Goal: Information Seeking & Learning: Learn about a topic

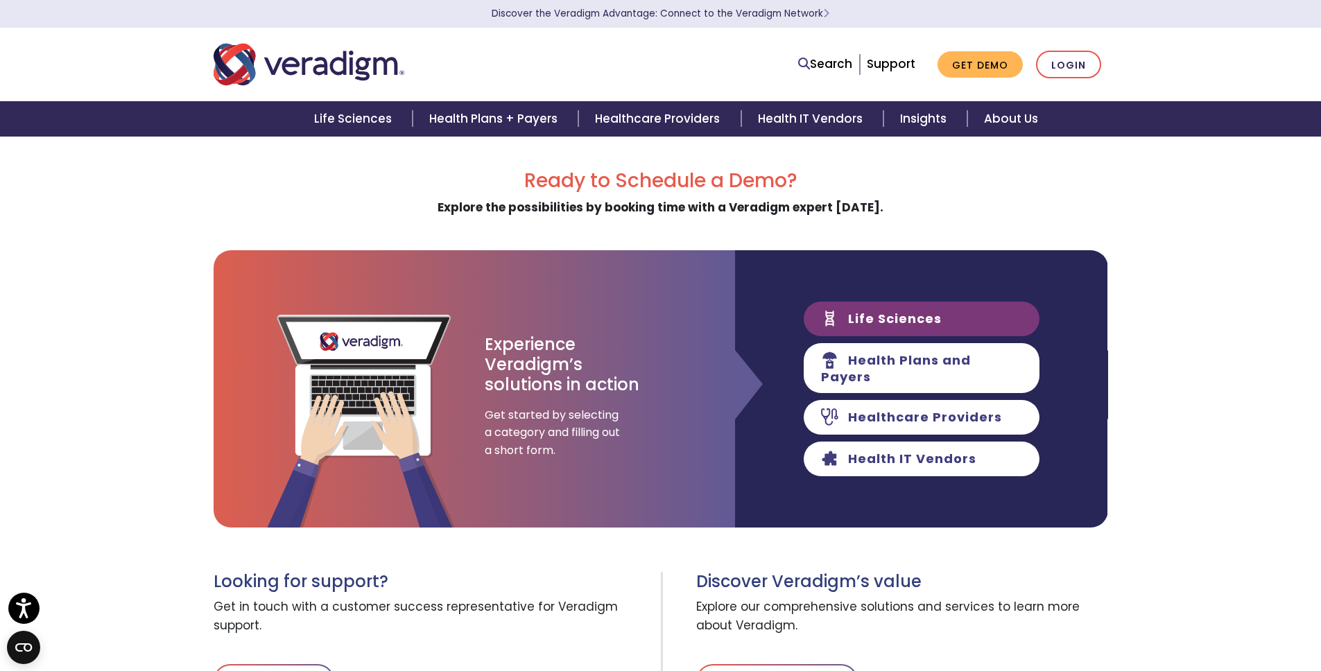
click at [848, 333] on link "Life Sciences" at bounding box center [922, 319] width 236 height 35
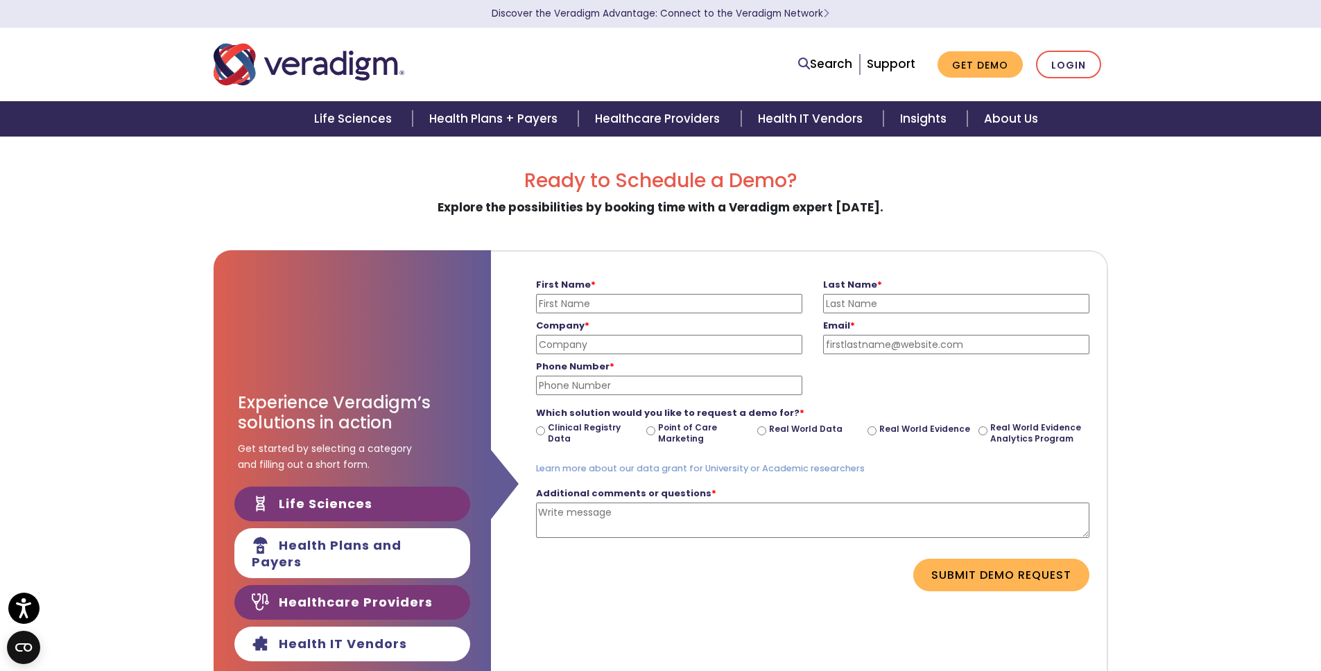
click at [381, 593] on link "Healthcare Providers" at bounding box center [352, 602] width 236 height 35
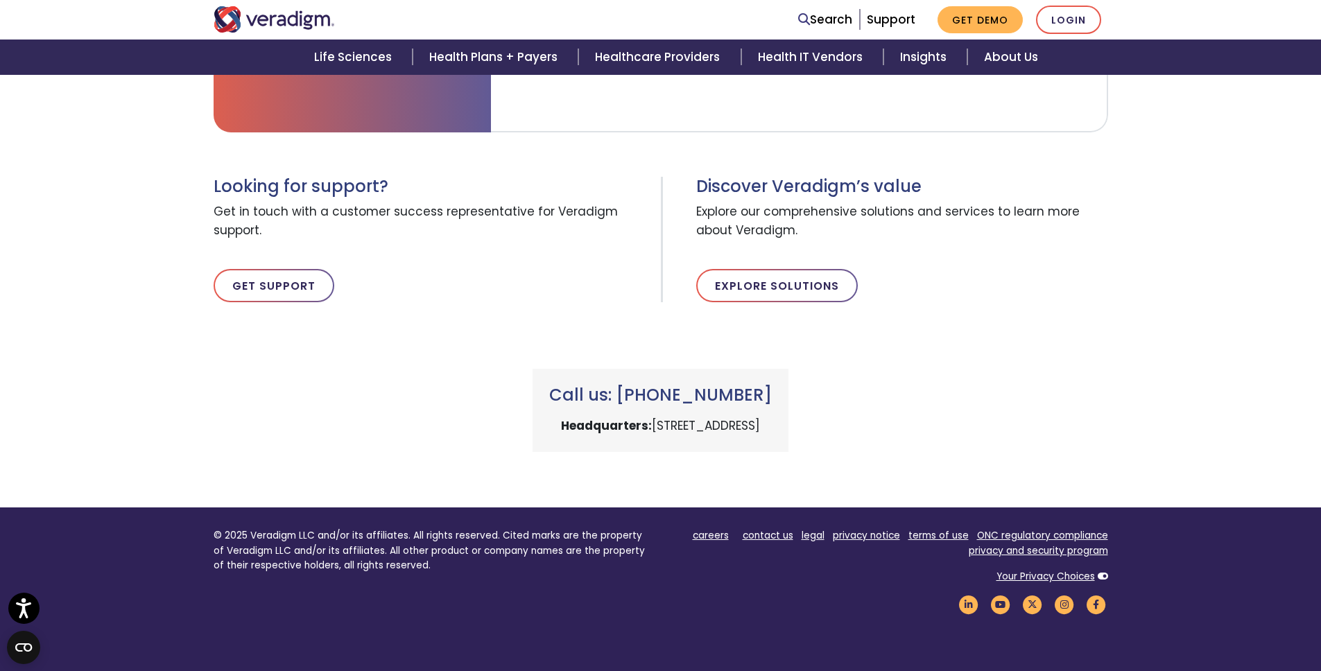
scroll to position [682, 0]
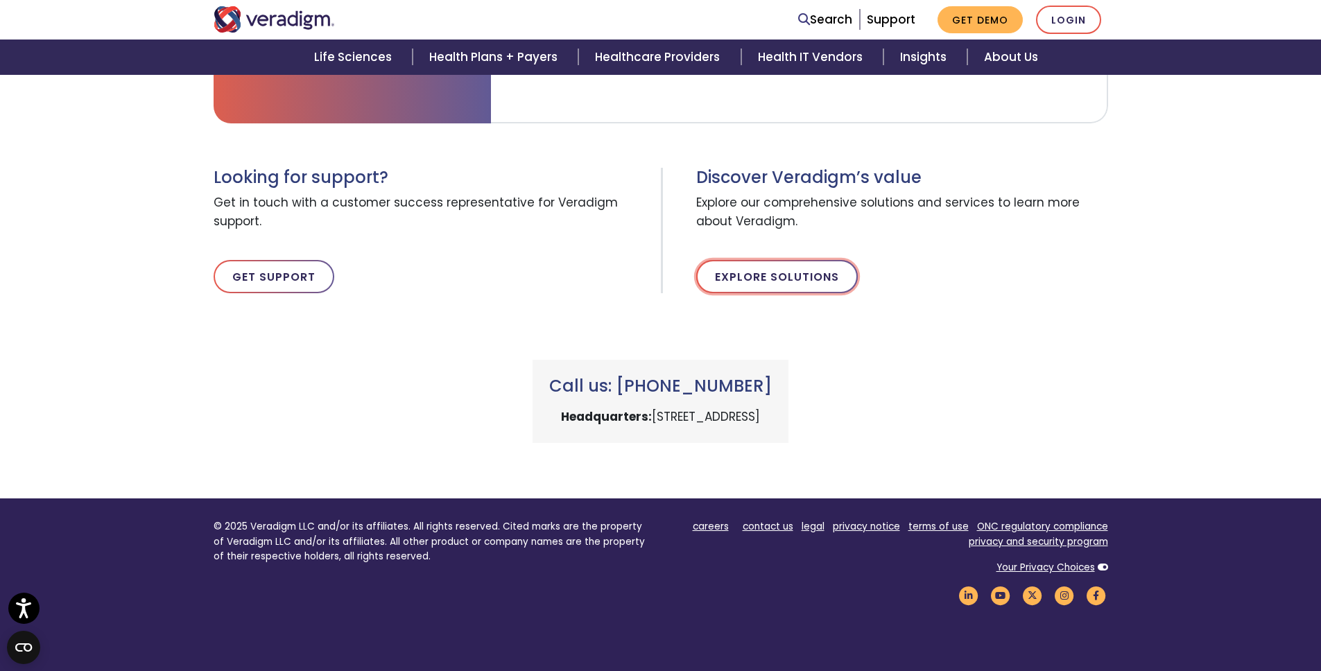
click at [796, 271] on link "Explore Solutions" at bounding box center [777, 276] width 162 height 33
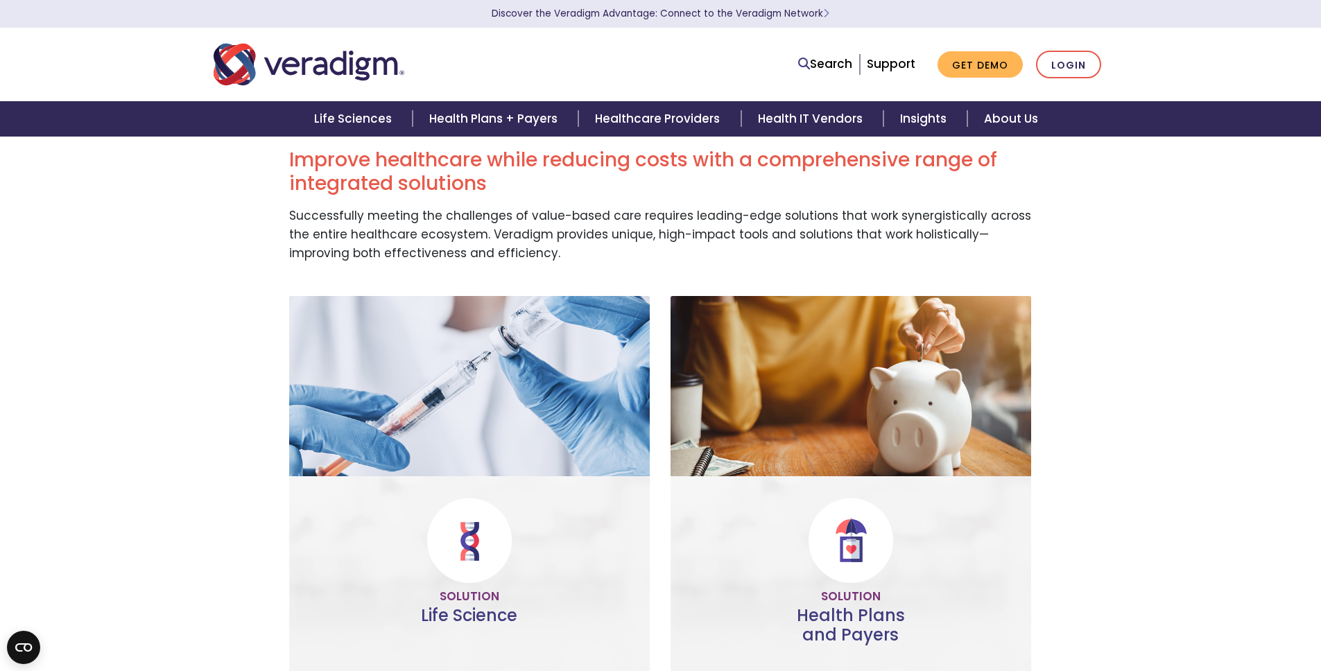
scroll to position [82, 0]
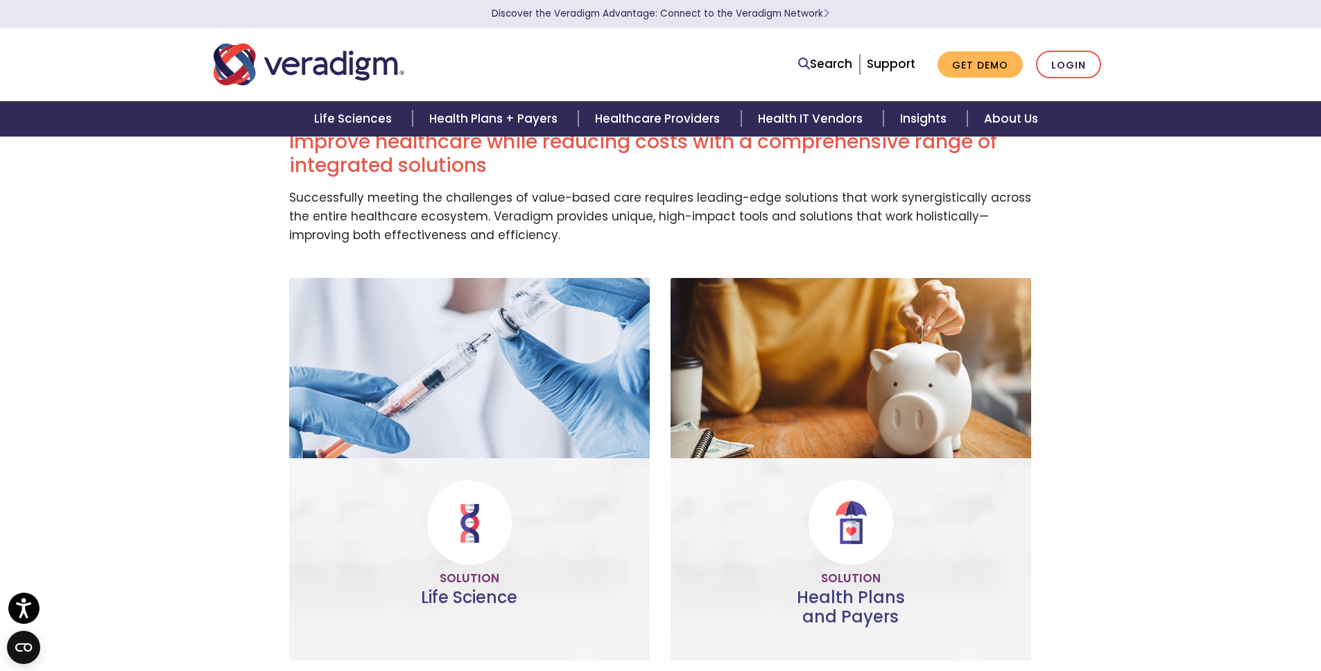
click at [454, 334] on img at bounding box center [469, 368] width 361 height 180
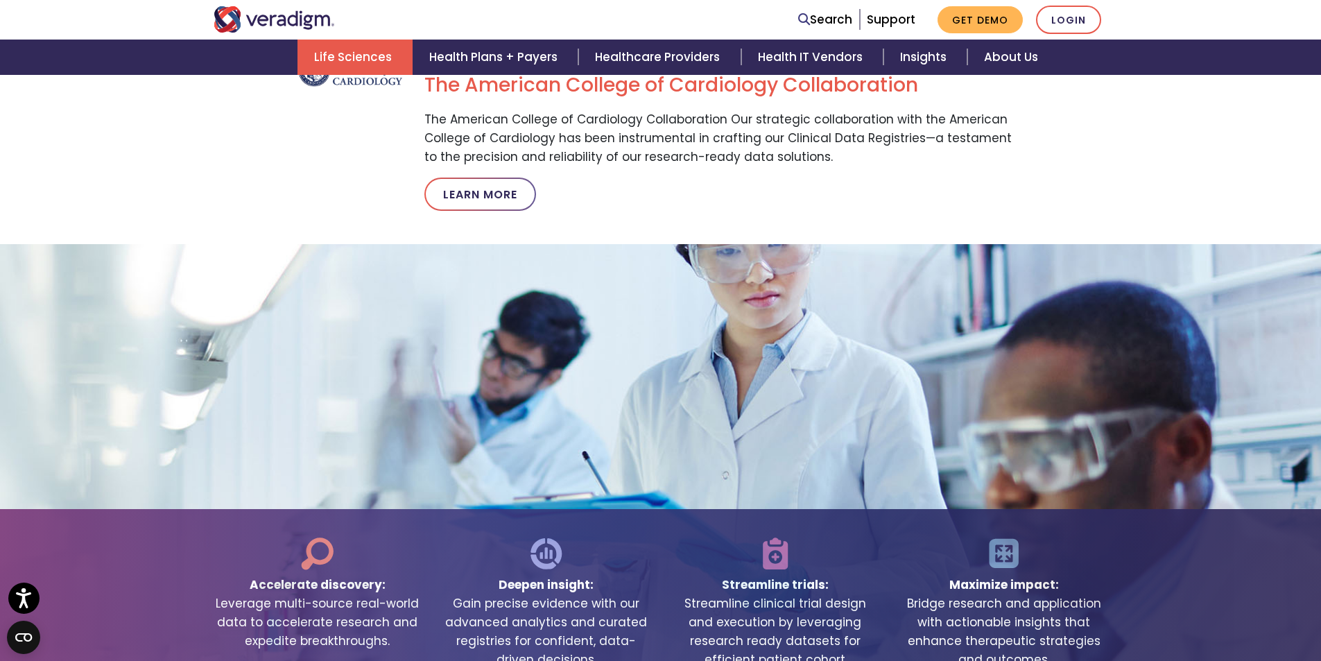
scroll to position [2535, 0]
